Goal: Information Seeking & Learning: Check status

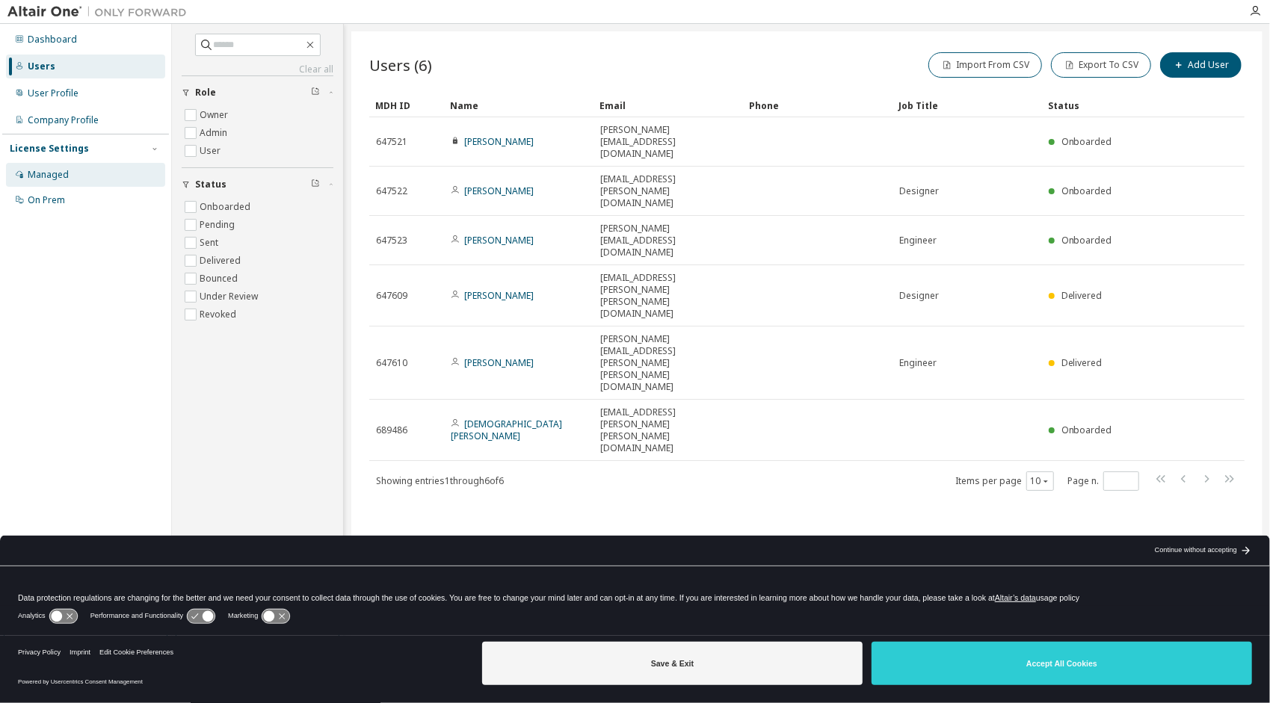
click at [74, 173] on div "Managed" at bounding box center [85, 175] width 159 height 24
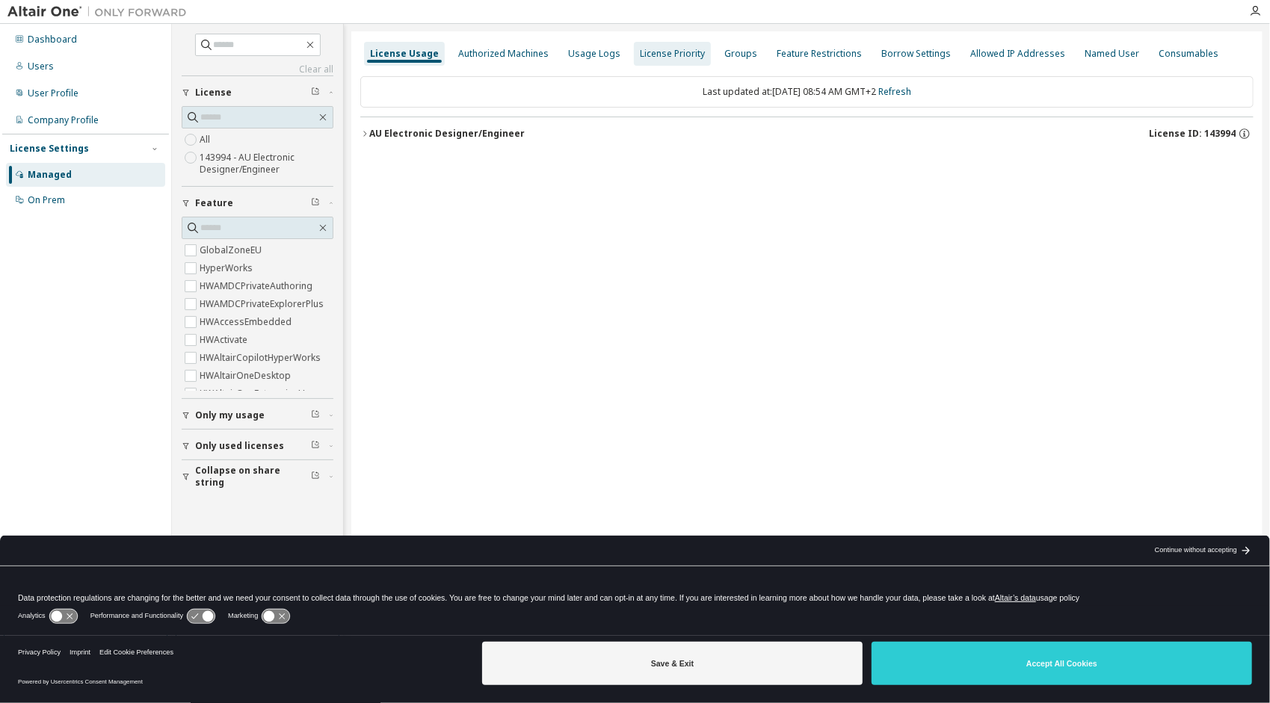
click at [640, 57] on div "License Priority" at bounding box center [672, 54] width 65 height 12
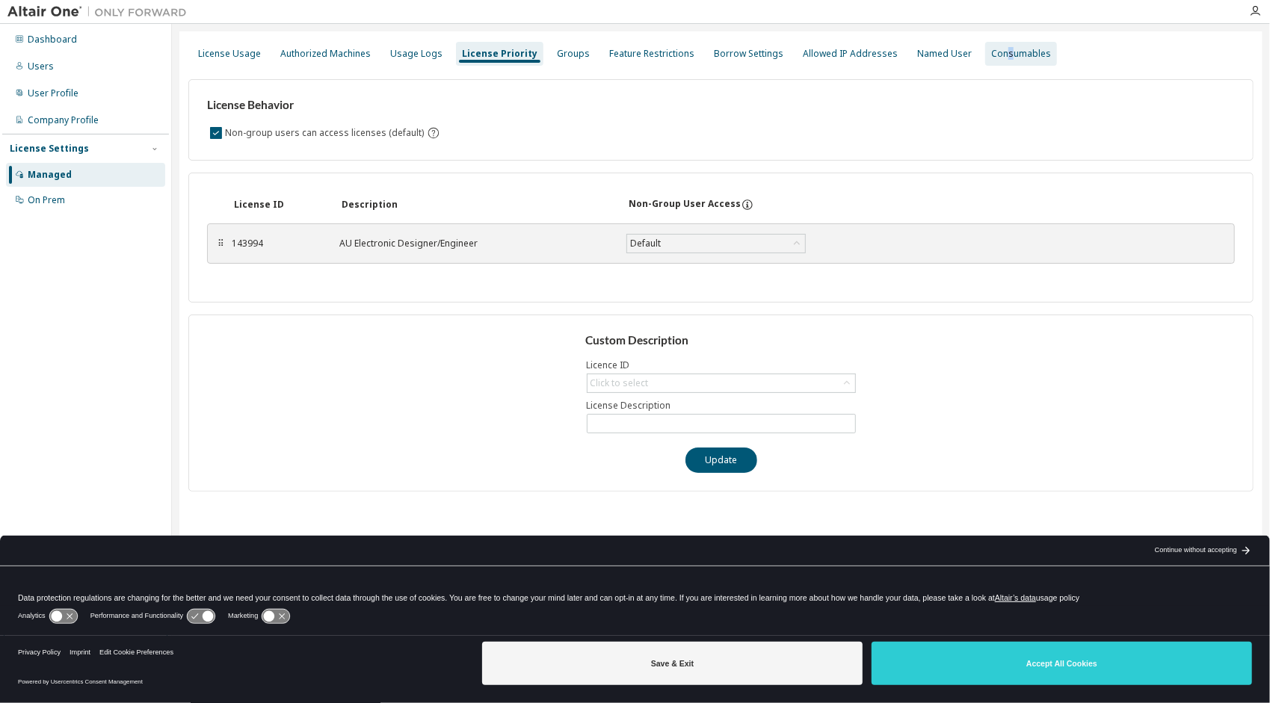
click at [985, 62] on div "Consumables" at bounding box center [1021, 54] width 72 height 24
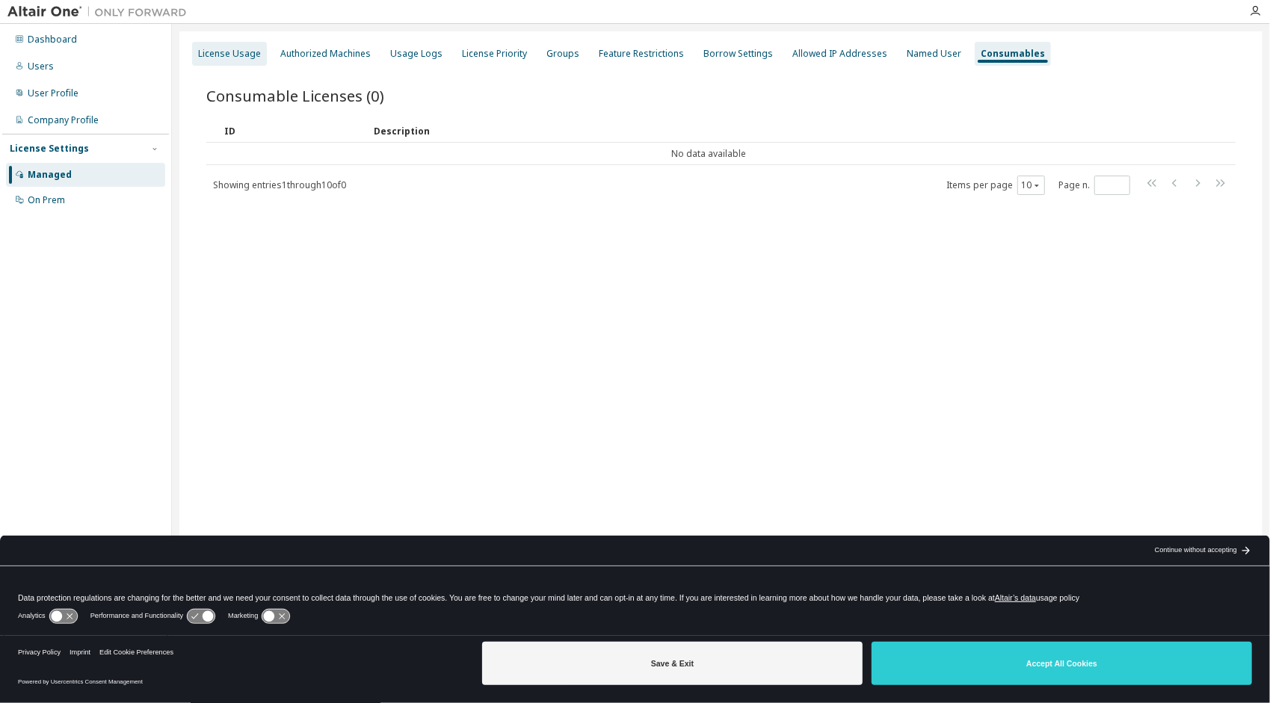
click at [231, 46] on div "License Usage" at bounding box center [229, 54] width 75 height 24
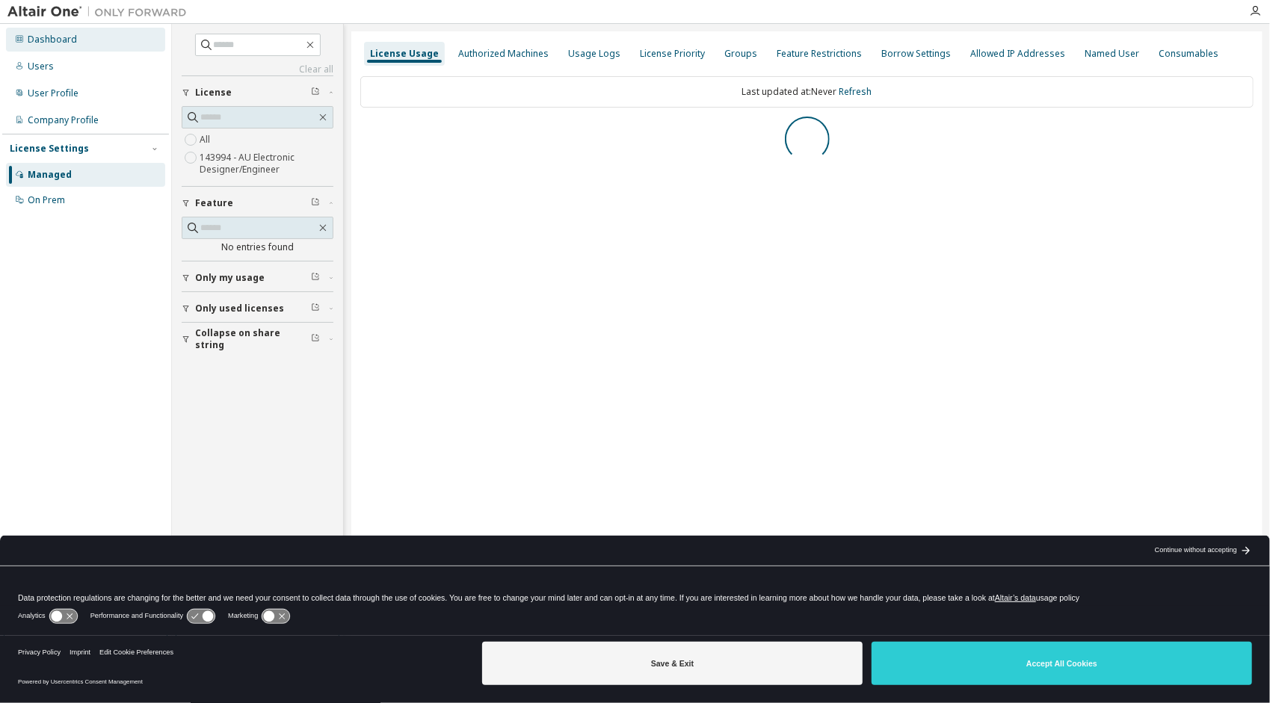
click at [104, 43] on div "Dashboard" at bounding box center [85, 40] width 159 height 24
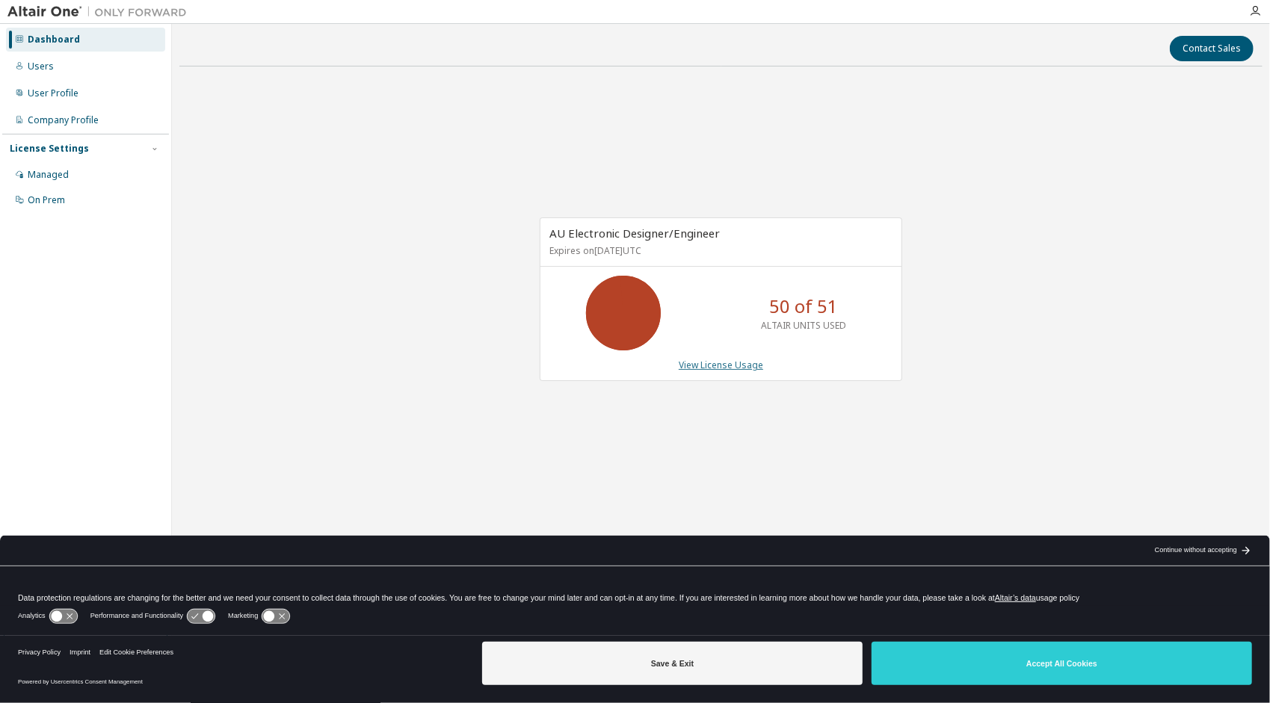
click at [711, 366] on link "View License Usage" at bounding box center [721, 365] width 84 height 13
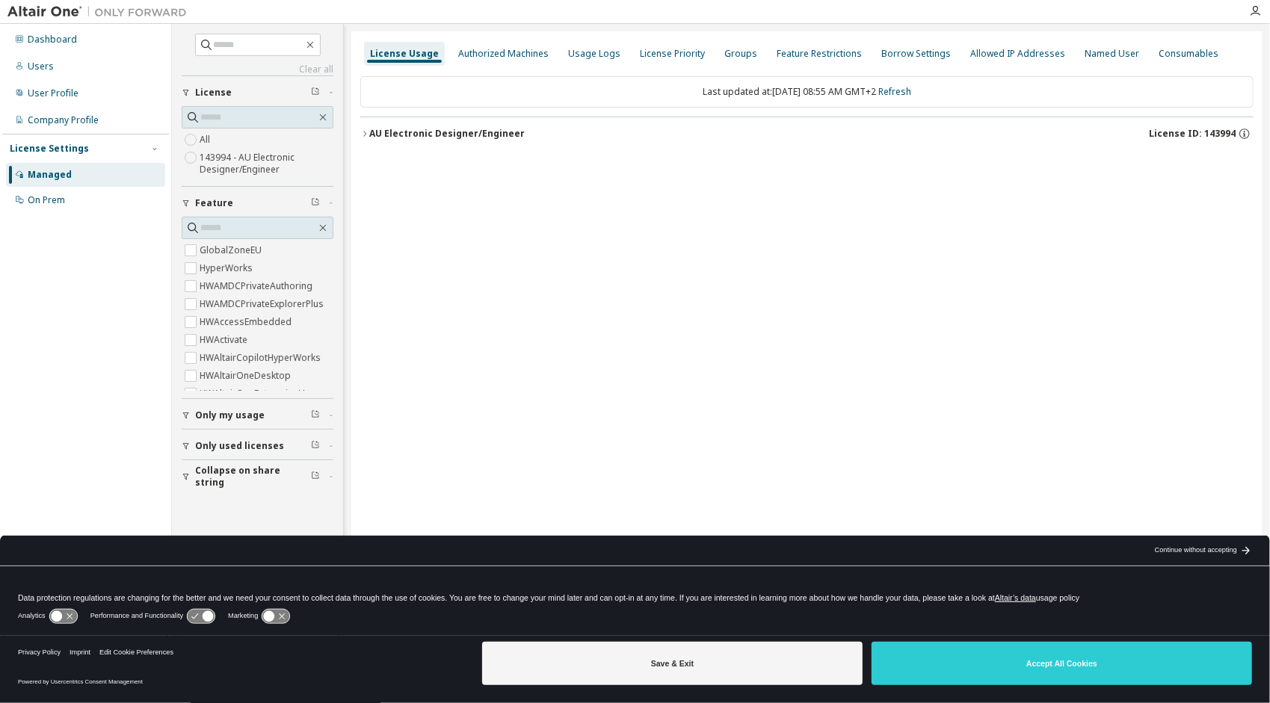
click at [366, 132] on icon "button" at bounding box center [364, 133] width 9 height 9
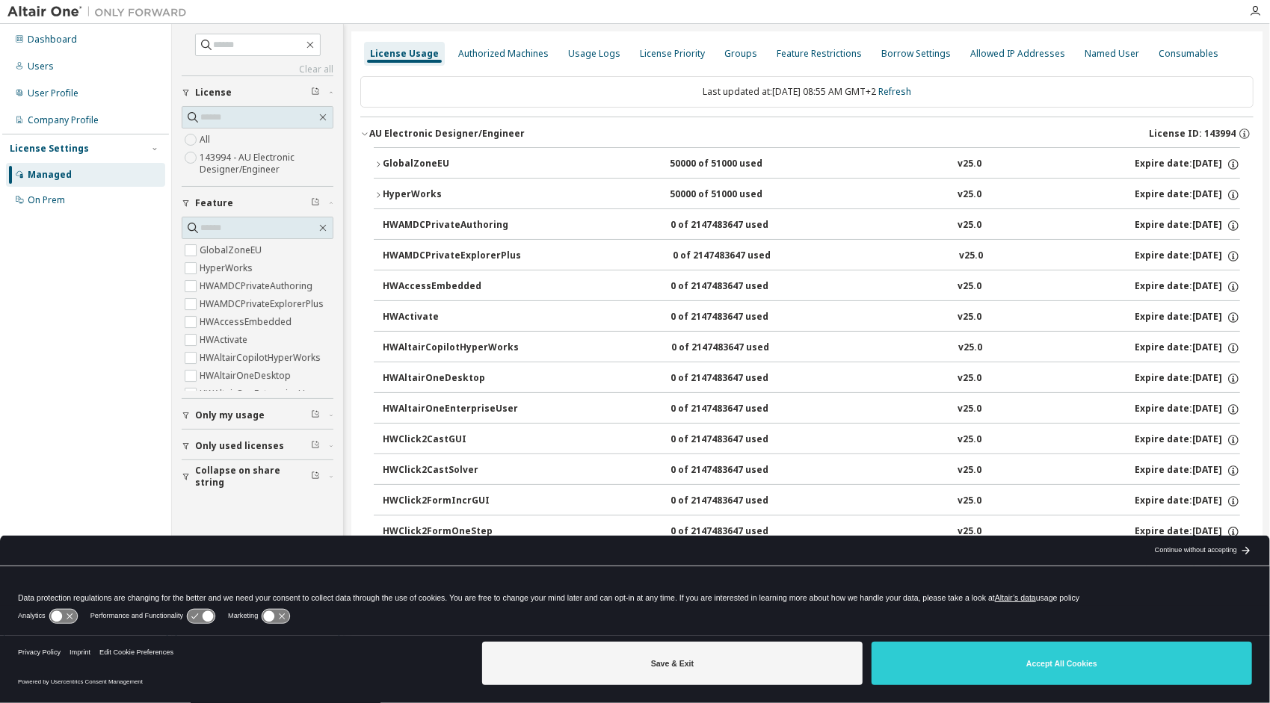
click at [377, 161] on icon "button" at bounding box center [378, 164] width 9 height 9
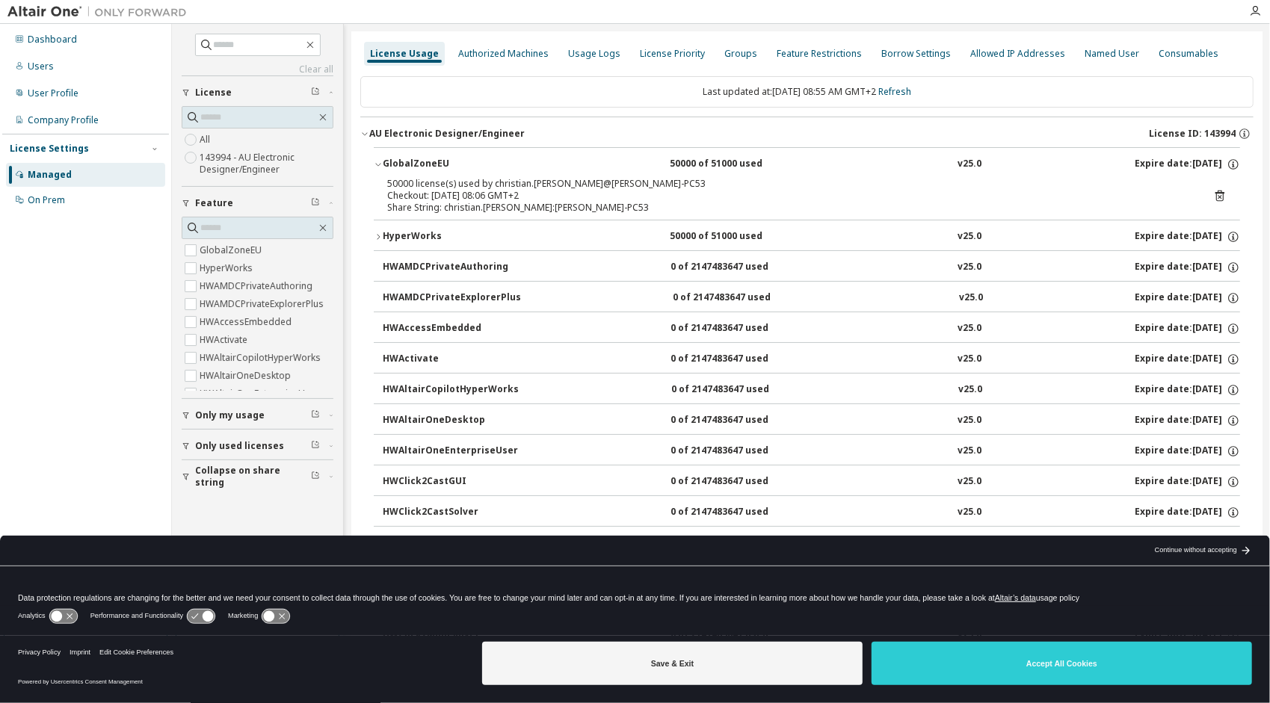
click at [380, 232] on icon "button" at bounding box center [378, 236] width 9 height 9
